Goal: Task Accomplishment & Management: Complete application form

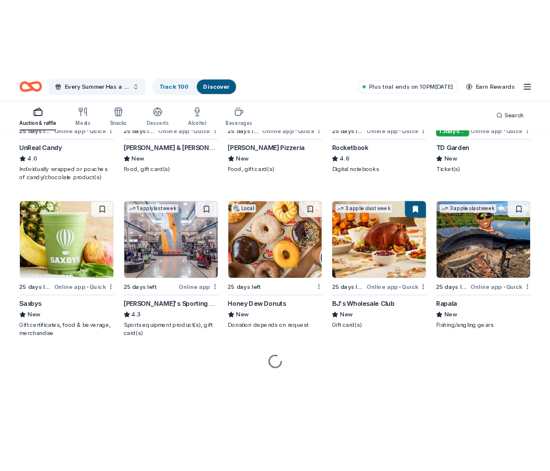
scroll to position [3845, 0]
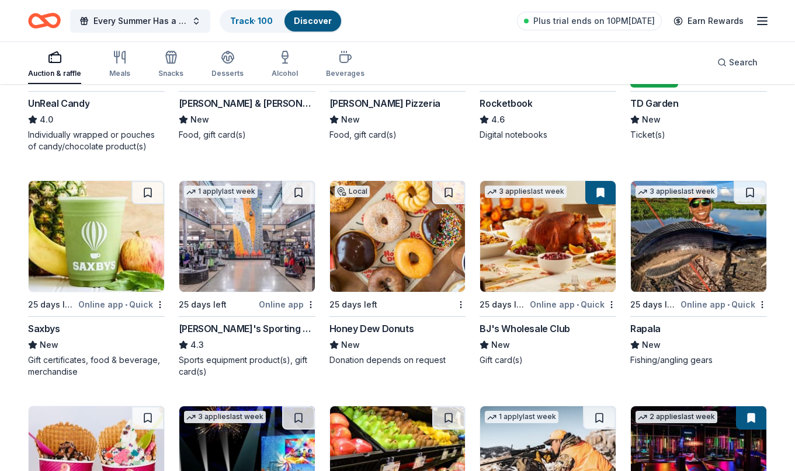
click at [535, 328] on div "BJ's Wholesale Club" at bounding box center [525, 329] width 90 height 14
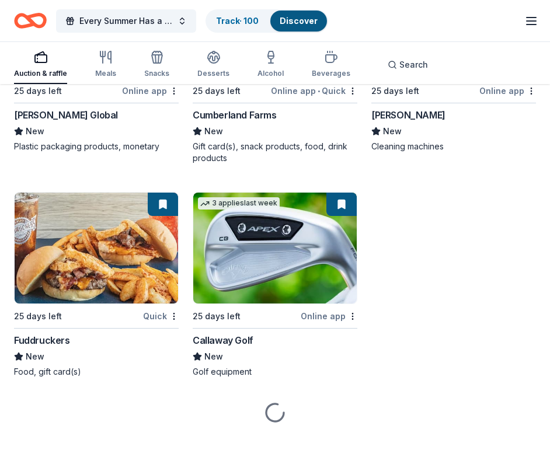
scroll to position [7978, 0]
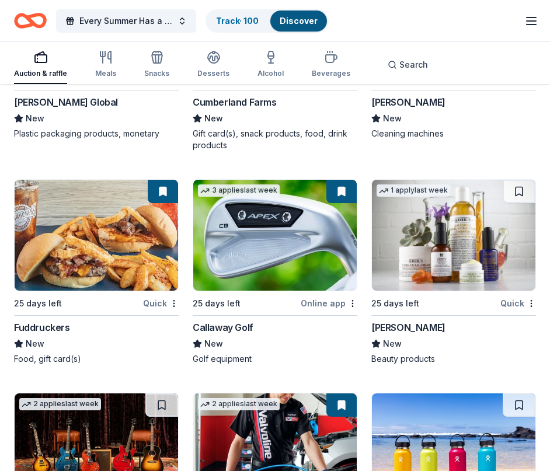
click at [61, 335] on div "Fuddruckers" at bounding box center [42, 328] width 56 height 14
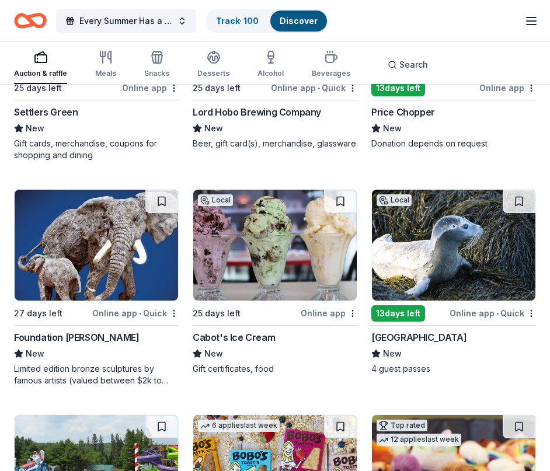
scroll to position [1402, 0]
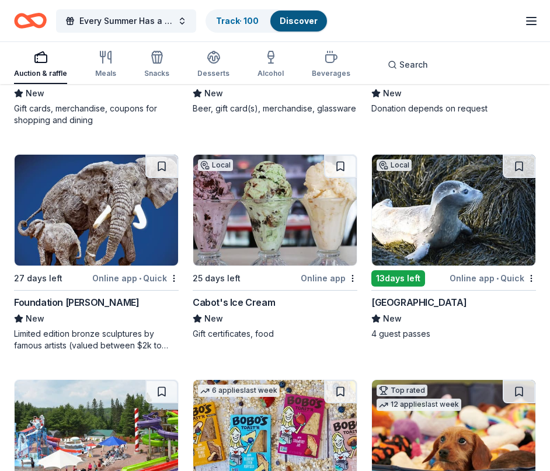
click at [327, 286] on div "Online app" at bounding box center [329, 278] width 57 height 15
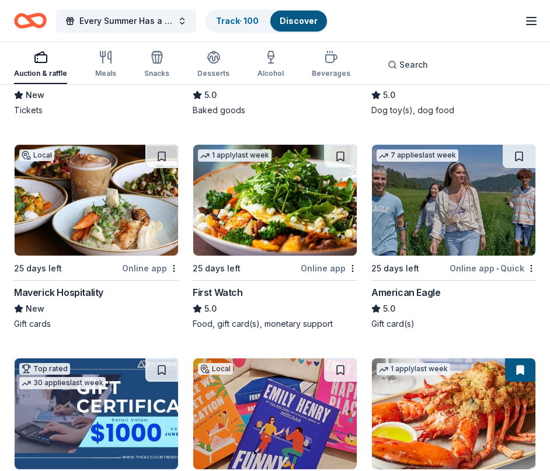
scroll to position [1869, 0]
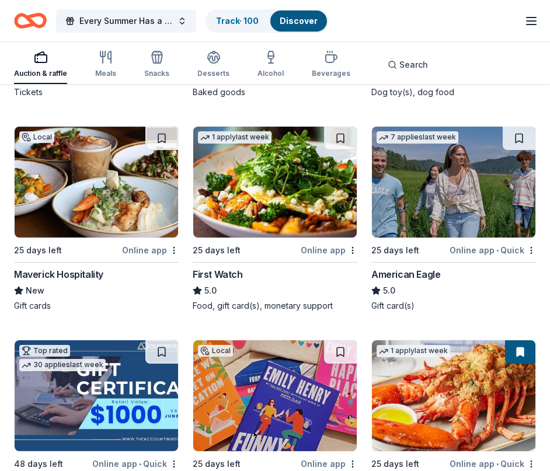
click at [68, 282] on div "Maverick Hospitality" at bounding box center [58, 275] width 89 height 14
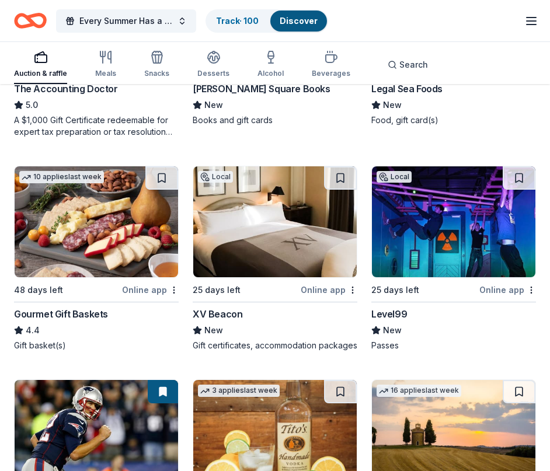
scroll to position [2278, 0]
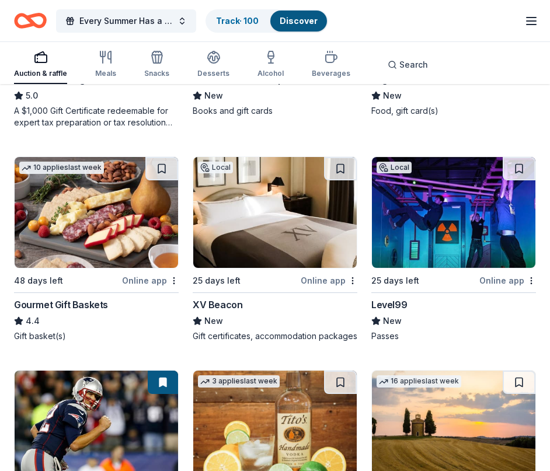
click at [394, 312] on div "Level99" at bounding box center [390, 305] width 36 height 14
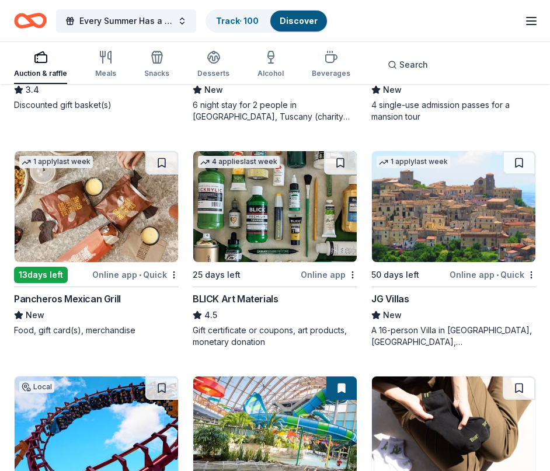
scroll to position [3447, 0]
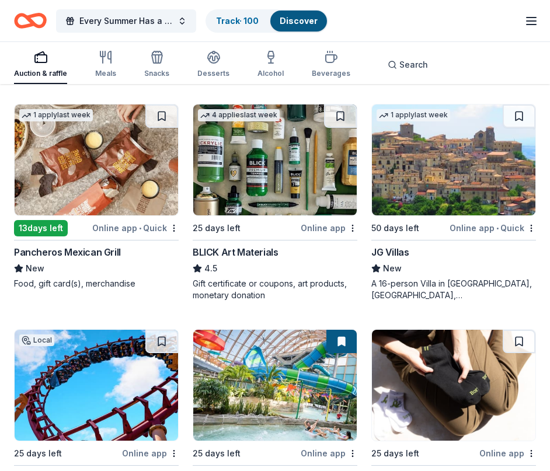
click at [133, 235] on div "Online app • Quick" at bounding box center [135, 228] width 86 height 15
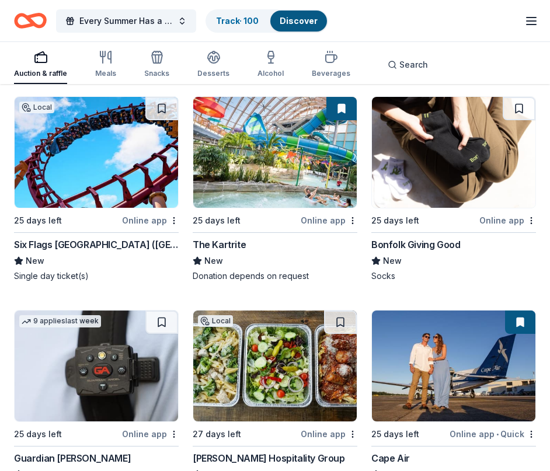
scroll to position [3680, 0]
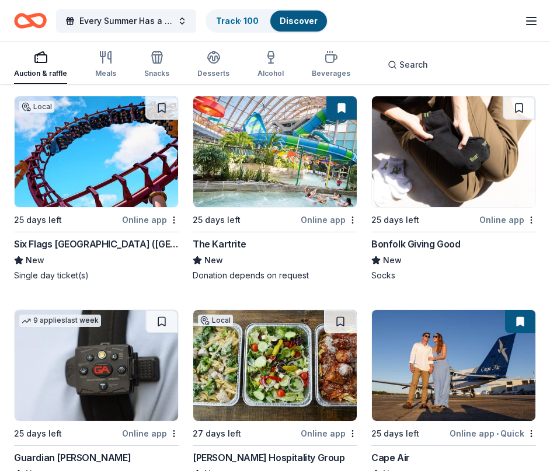
click at [224, 251] on div "The Kartrite" at bounding box center [219, 244] width 53 height 14
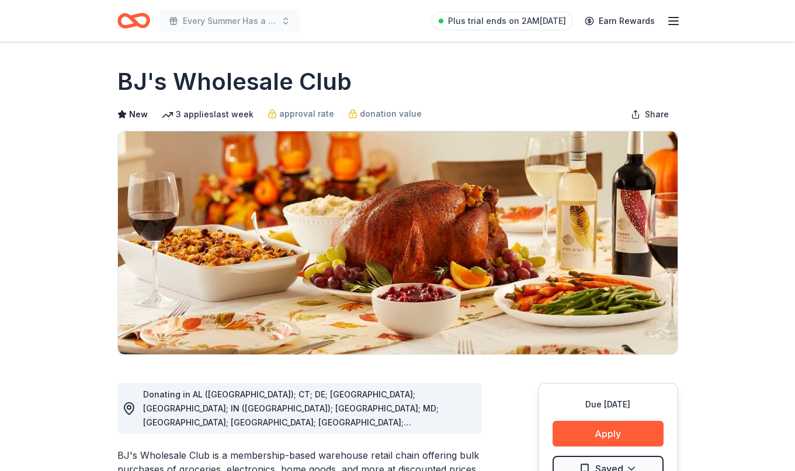
drag, startPoint x: 716, startPoint y: 84, endPoint x: 715, endPoint y: 90, distance: 6.0
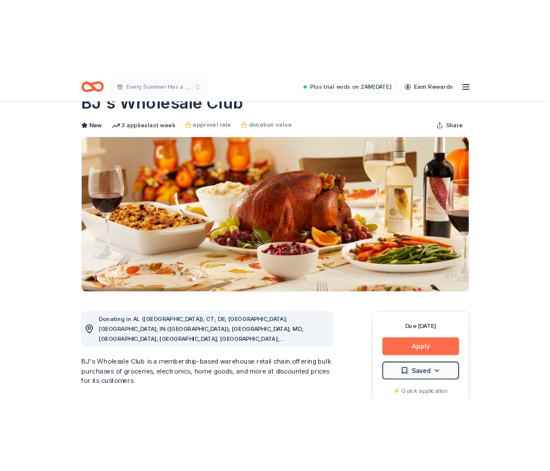
scroll to position [58, 0]
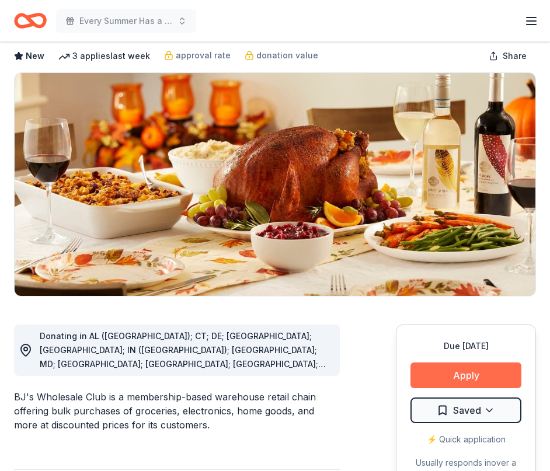
click at [464, 376] on button "Apply" at bounding box center [466, 376] width 111 height 26
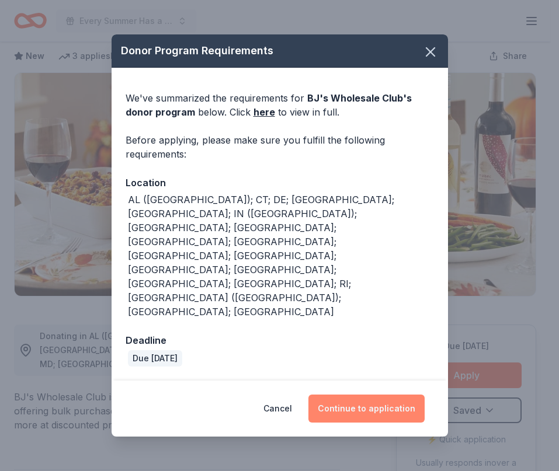
click at [361, 395] on button "Continue to application" at bounding box center [366, 409] width 116 height 28
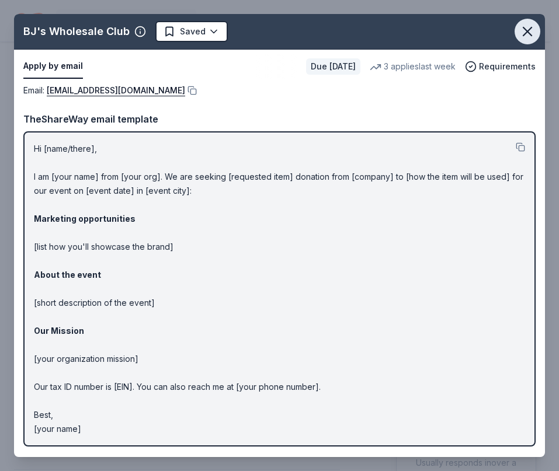
click at [528, 29] on icon "button" at bounding box center [527, 31] width 16 height 16
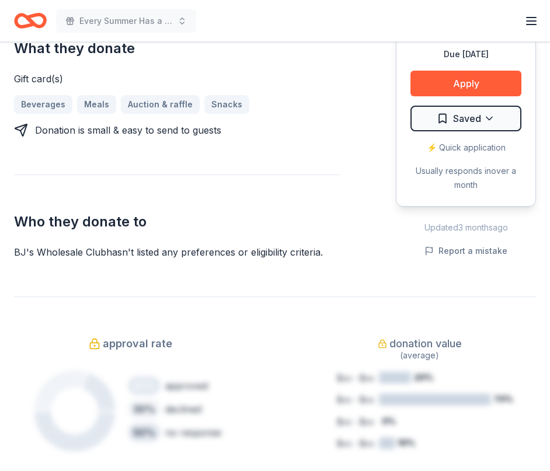
scroll to position [0, 0]
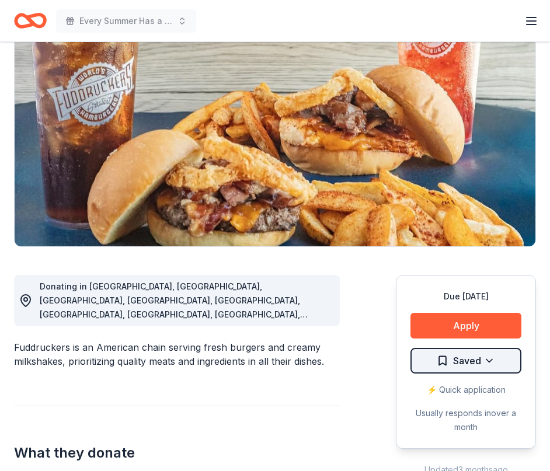
scroll to position [117, 0]
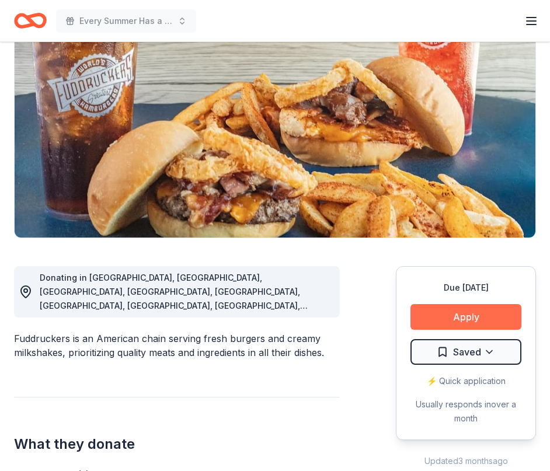
click at [454, 310] on button "Apply" at bounding box center [466, 317] width 111 height 26
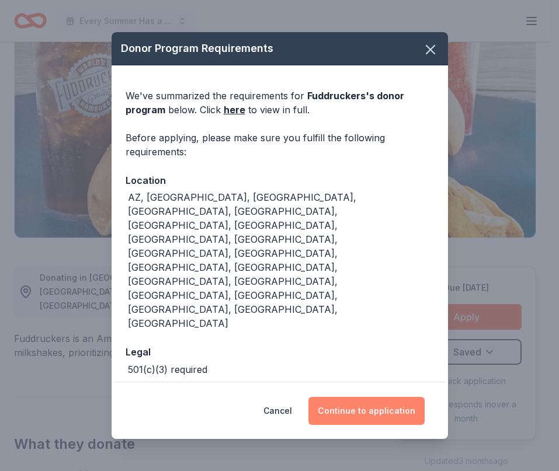
click at [369, 397] on button "Continue to application" at bounding box center [366, 411] width 116 height 28
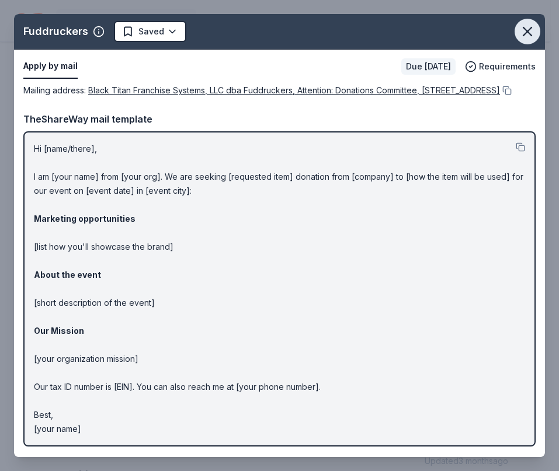
click at [522, 30] on icon "button" at bounding box center [527, 31] width 16 height 16
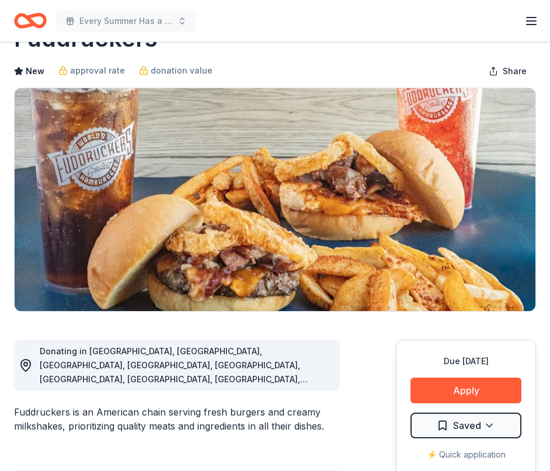
scroll to position [0, 0]
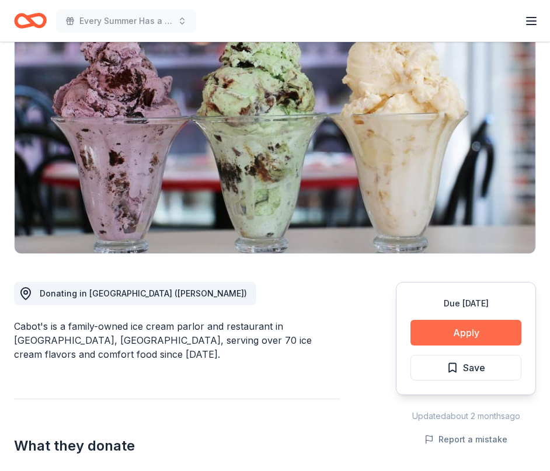
scroll to position [117, 0]
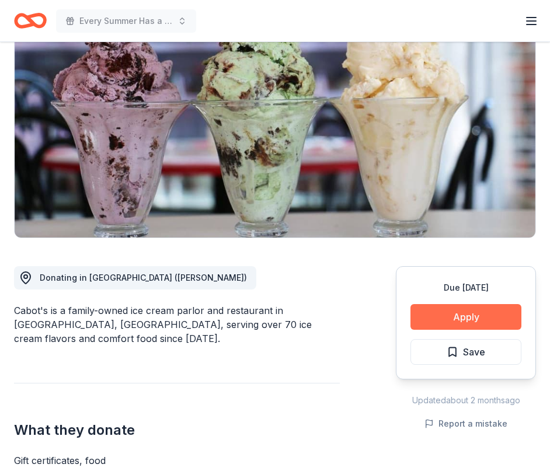
click at [456, 318] on button "Apply" at bounding box center [466, 317] width 111 height 26
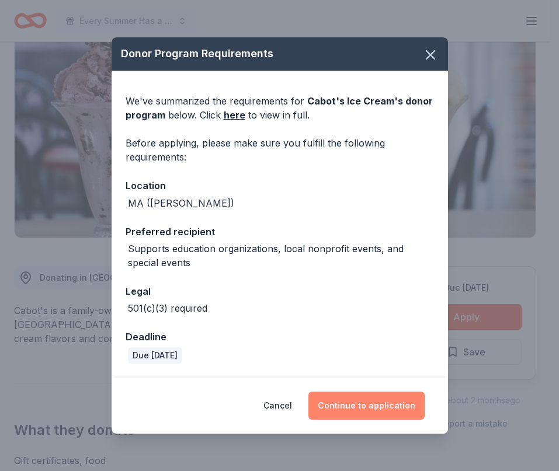
click at [366, 404] on button "Continue to application" at bounding box center [366, 406] width 116 height 28
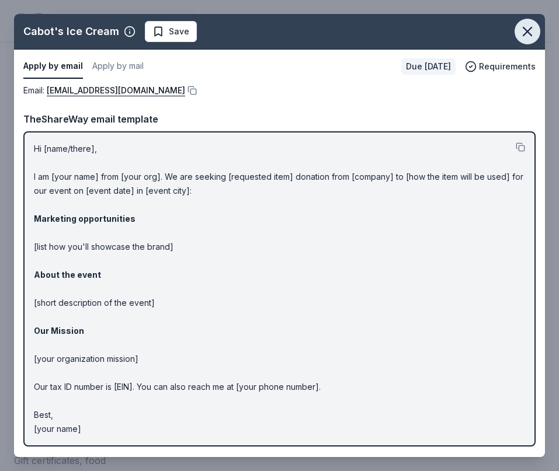
click at [521, 30] on icon "button" at bounding box center [527, 31] width 16 height 16
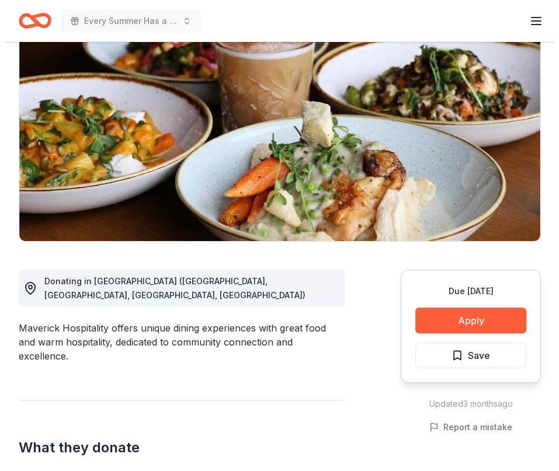
scroll to position [117, 0]
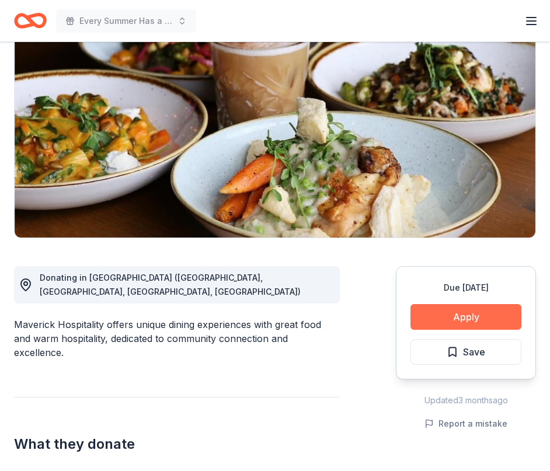
click at [457, 317] on button "Apply" at bounding box center [466, 317] width 111 height 26
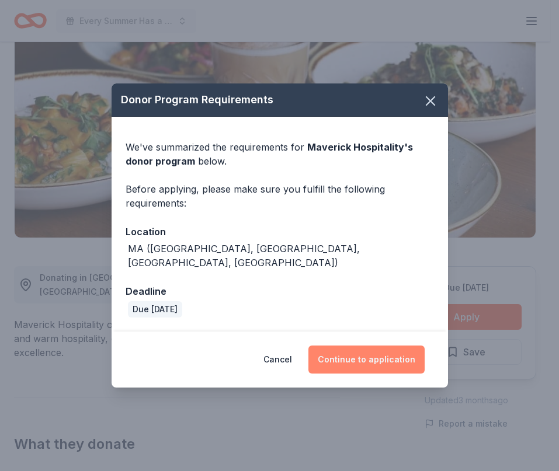
click at [356, 355] on button "Continue to application" at bounding box center [366, 360] width 116 height 28
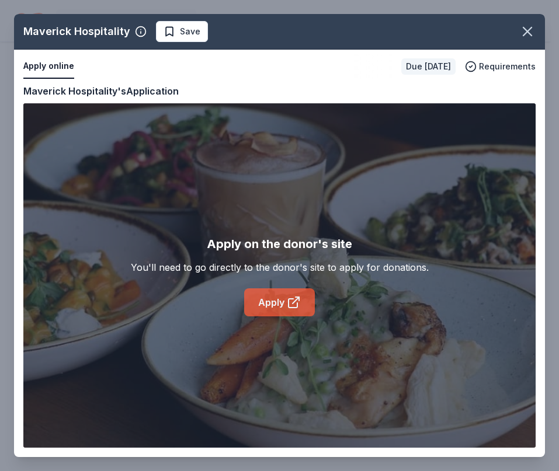
click at [289, 303] on icon at bounding box center [293, 303] width 9 height 9
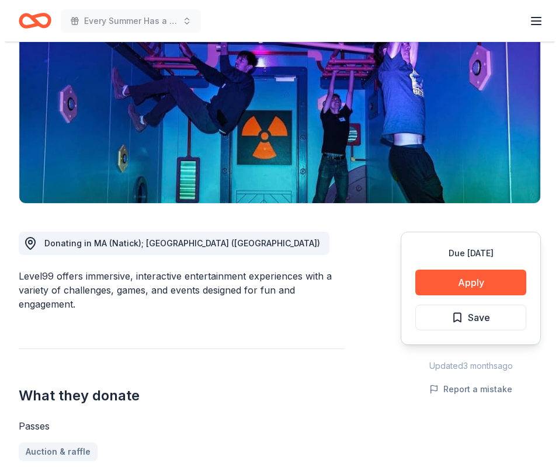
scroll to position [117, 0]
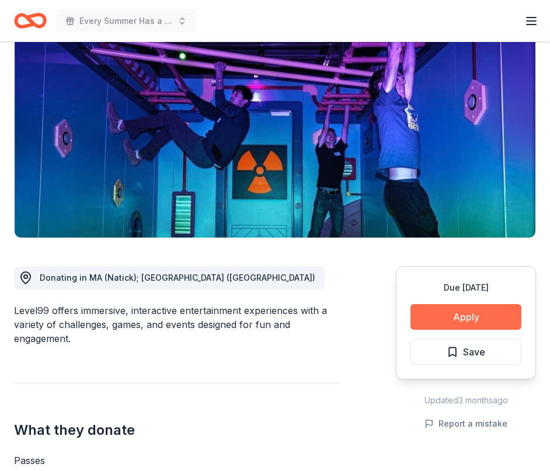
click at [463, 316] on button "Apply" at bounding box center [466, 317] width 111 height 26
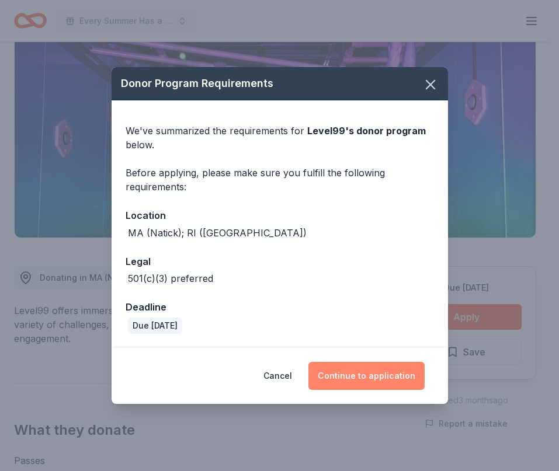
click at [352, 376] on button "Continue to application" at bounding box center [366, 376] width 116 height 28
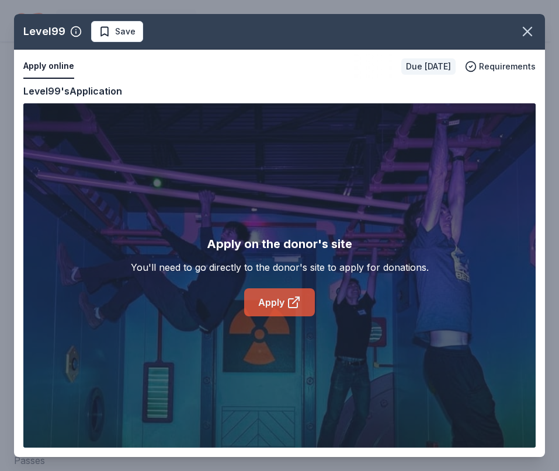
click at [282, 304] on link "Apply" at bounding box center [279, 303] width 71 height 28
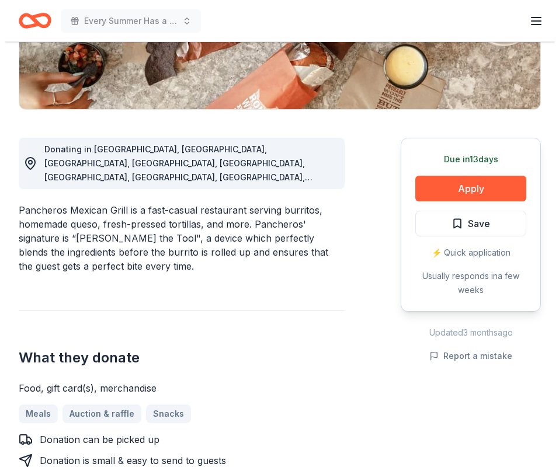
scroll to position [292, 0]
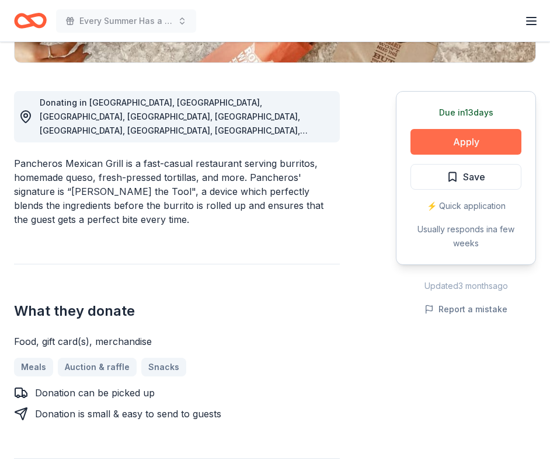
click at [473, 141] on button "Apply" at bounding box center [466, 142] width 111 height 26
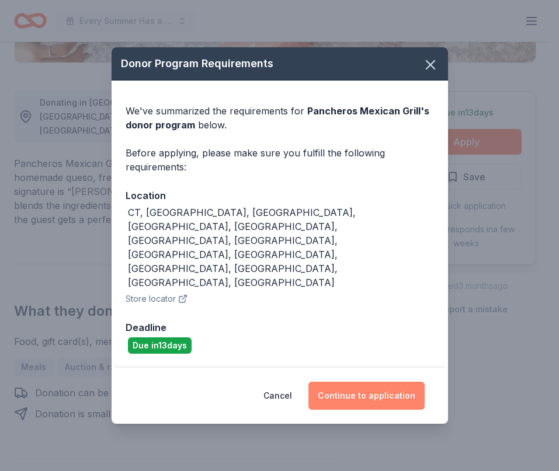
click at [352, 382] on button "Continue to application" at bounding box center [366, 396] width 116 height 28
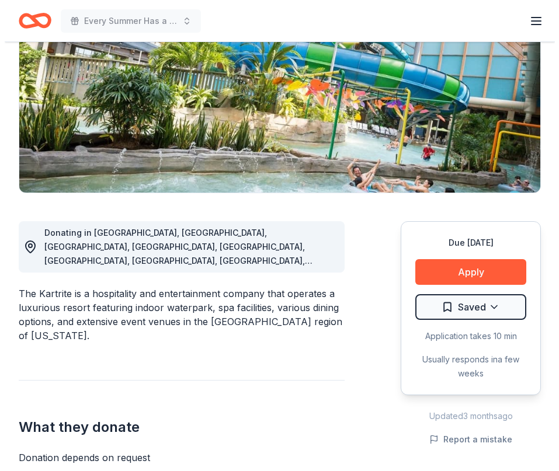
scroll to position [175, 0]
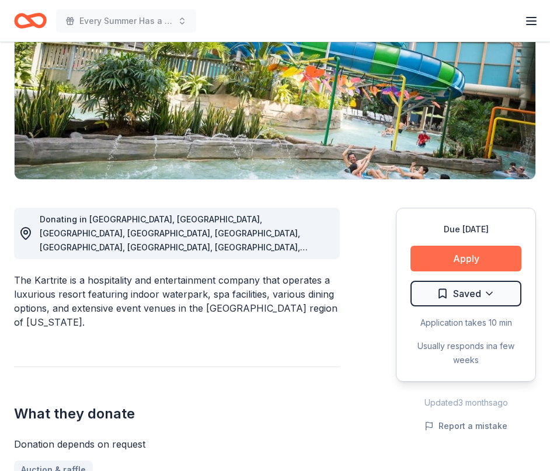
click at [454, 255] on button "Apply" at bounding box center [466, 259] width 111 height 26
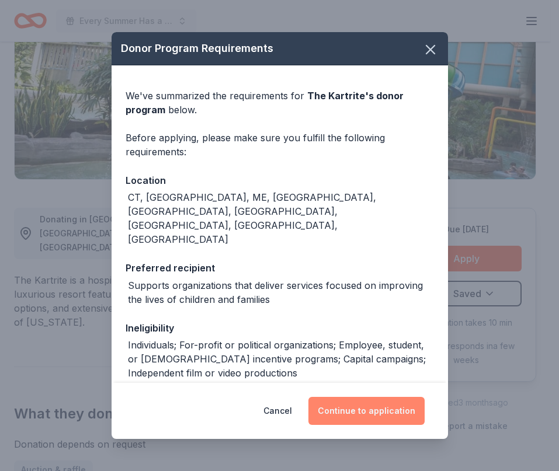
click at [374, 411] on button "Continue to application" at bounding box center [366, 411] width 116 height 28
